Goal: Transaction & Acquisition: Purchase product/service

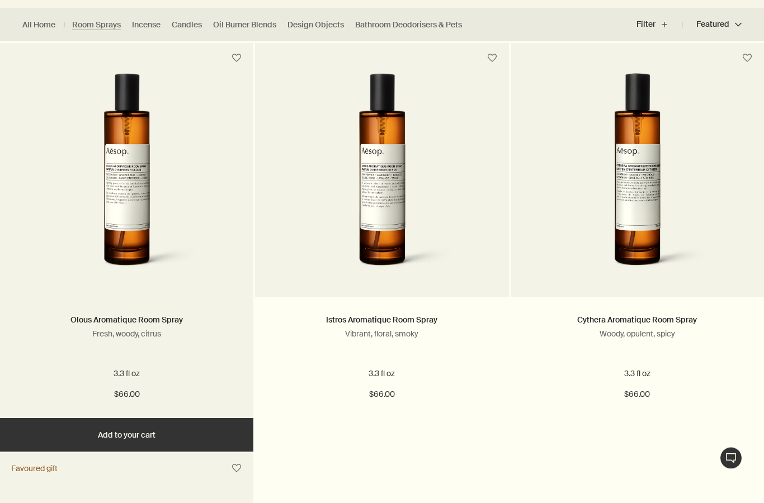
scroll to position [312, 0]
click at [113, 326] on h2 "Olous Aromatique Room Spray" at bounding box center [127, 320] width 220 height 13
click at [112, 262] on img at bounding box center [126, 176] width 179 height 207
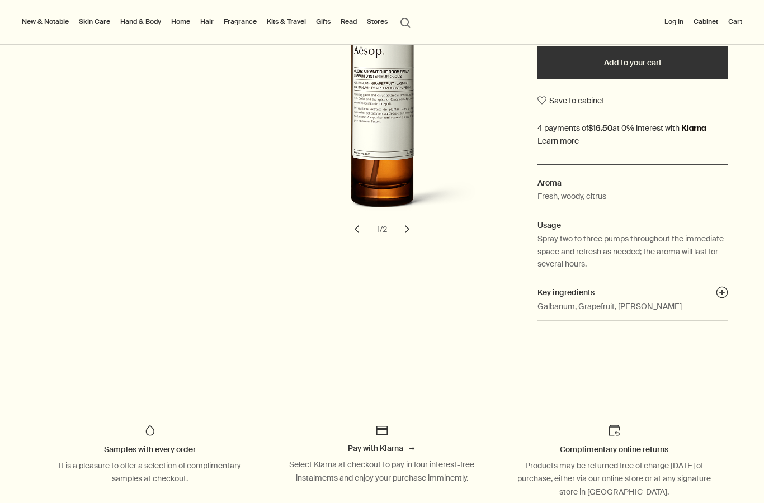
scroll to position [283, 0]
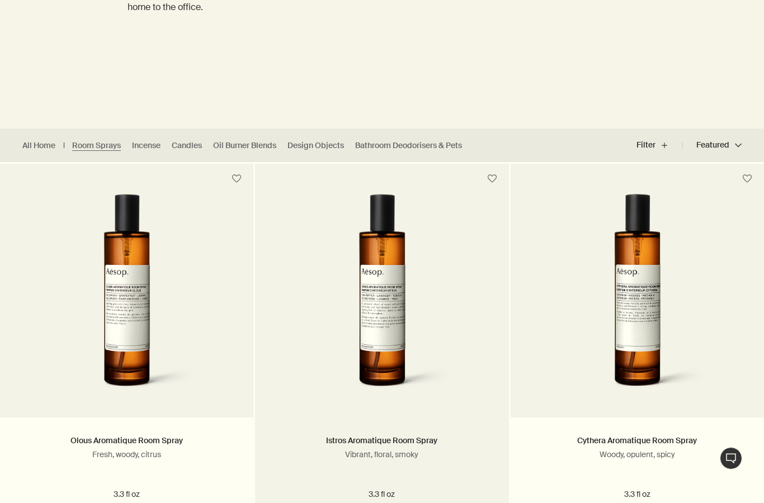
scroll to position [195, 0]
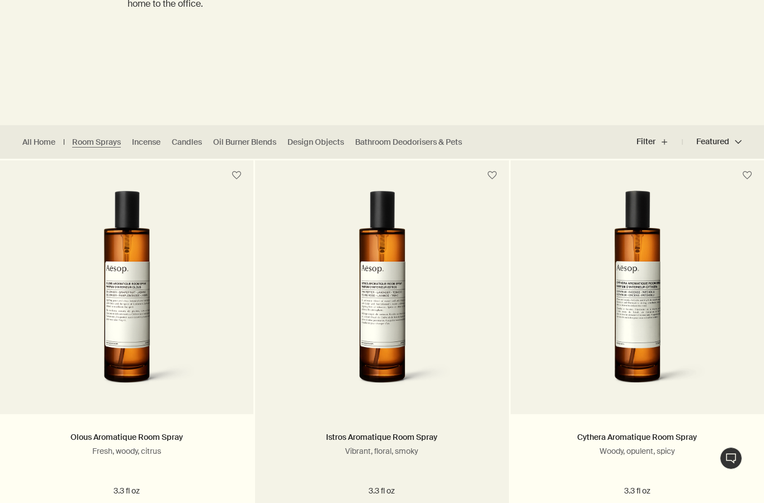
click at [382, 453] on p "Vibrant, floral, smoky" at bounding box center [382, 451] width 220 height 10
click at [366, 319] on img at bounding box center [381, 294] width 179 height 207
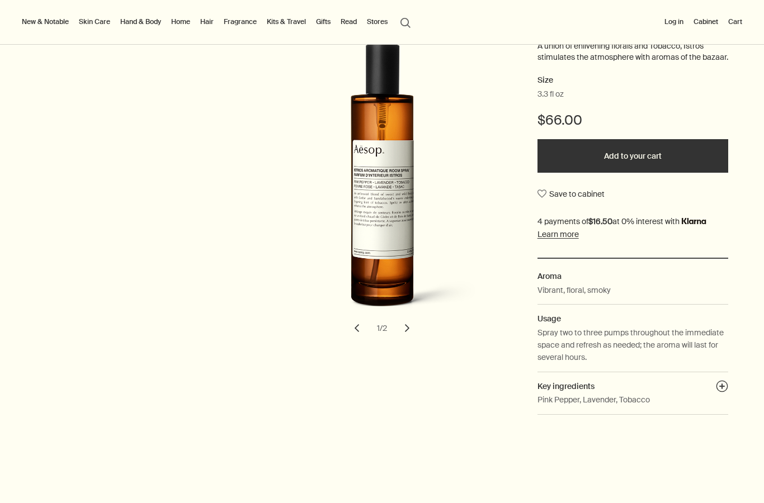
scroll to position [184, 0]
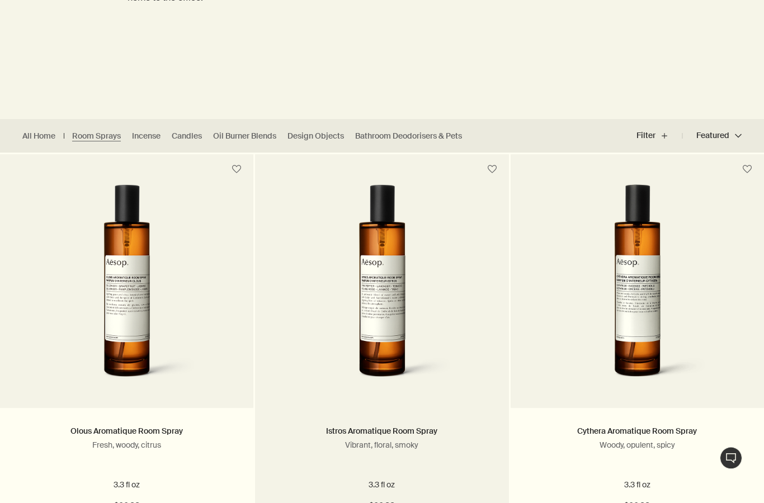
scroll to position [201, 0]
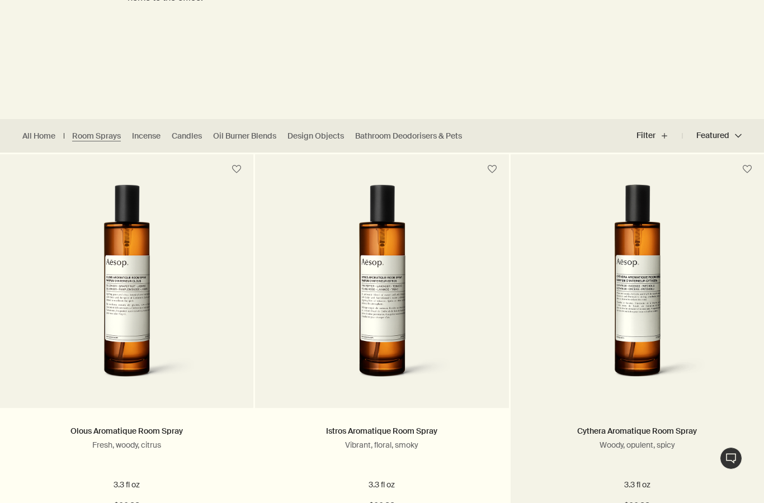
click at [652, 301] on img at bounding box center [636, 287] width 179 height 207
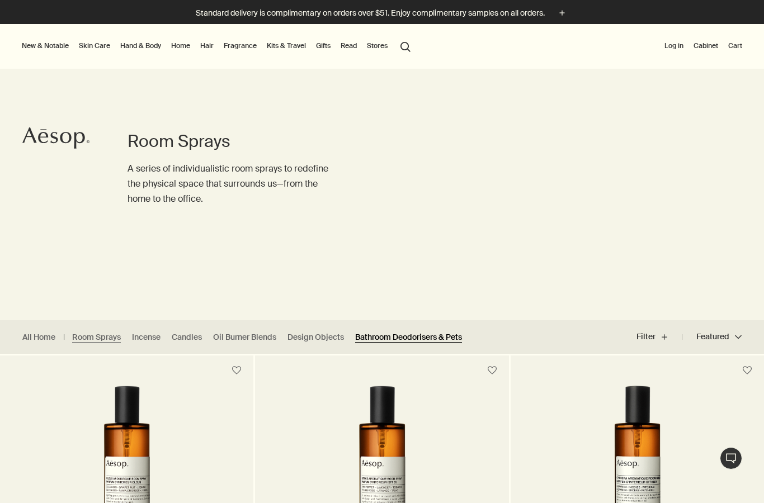
click at [409, 340] on link "Bathroom Deodorisers & Pets" at bounding box center [408, 337] width 107 height 11
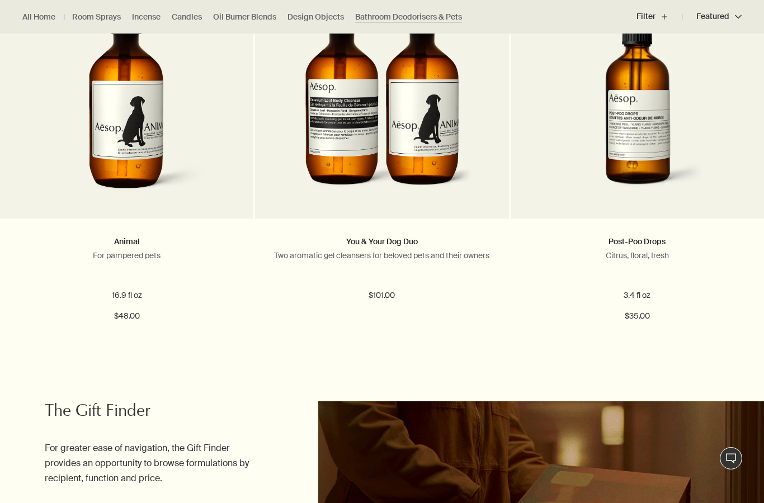
scroll to position [399, 0]
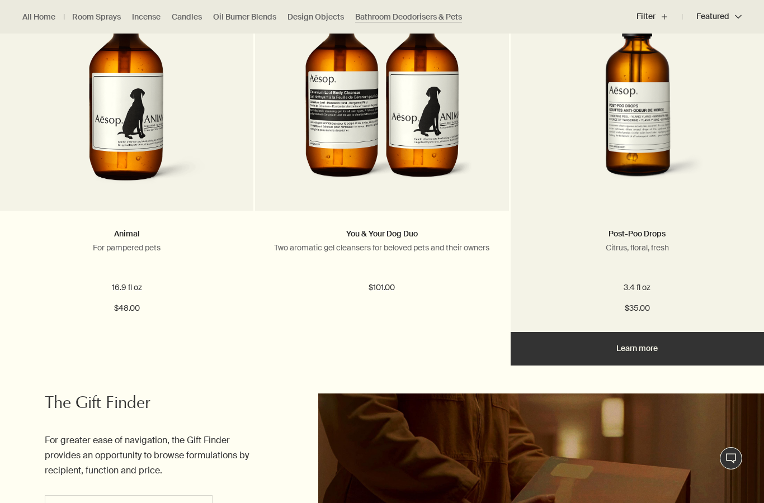
click at [642, 182] on img at bounding box center [636, 90] width 203 height 207
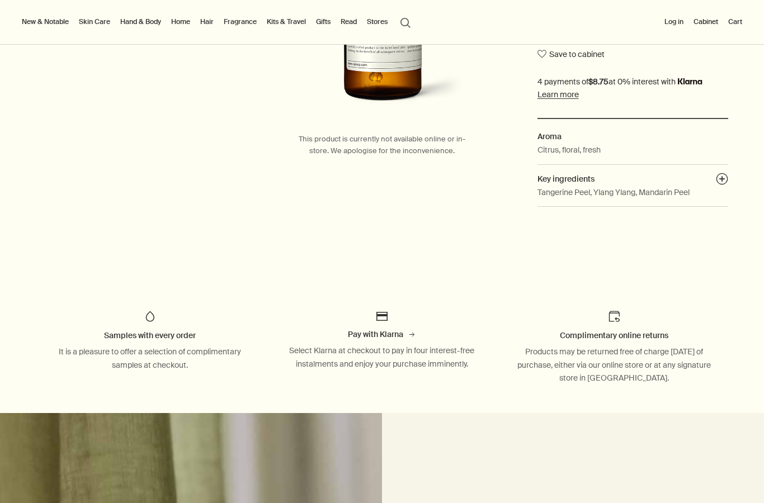
scroll to position [315, 0]
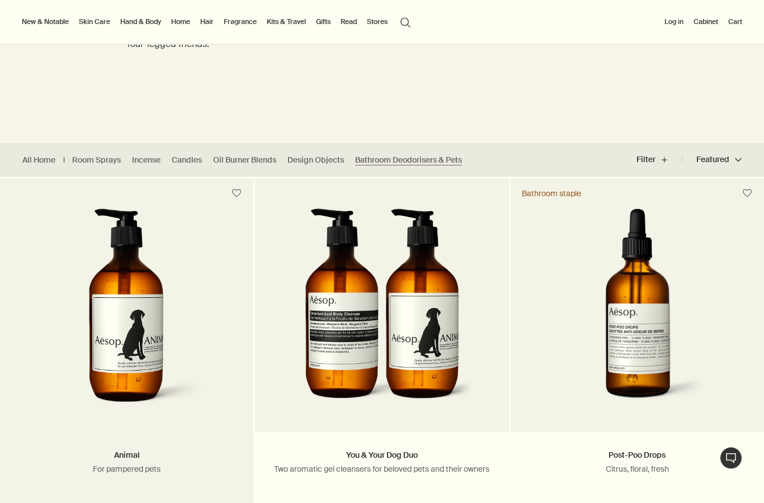
scroll to position [177, 0]
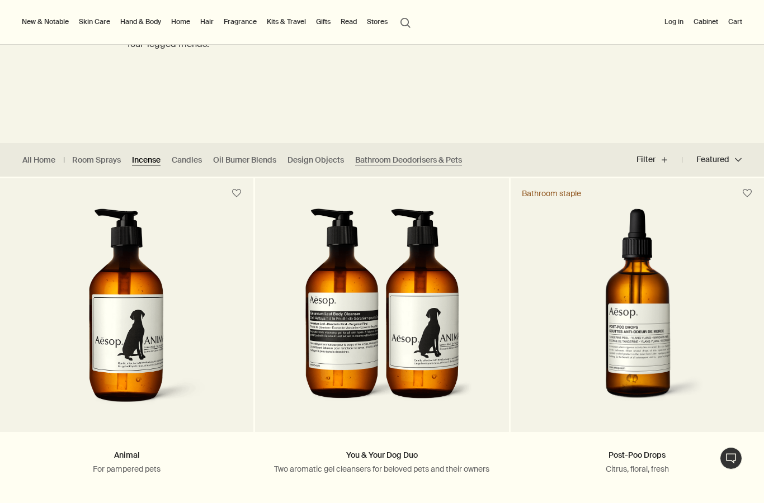
click at [148, 162] on link "Incense" at bounding box center [146, 160] width 29 height 11
